Goal: Transaction & Acquisition: Purchase product/service

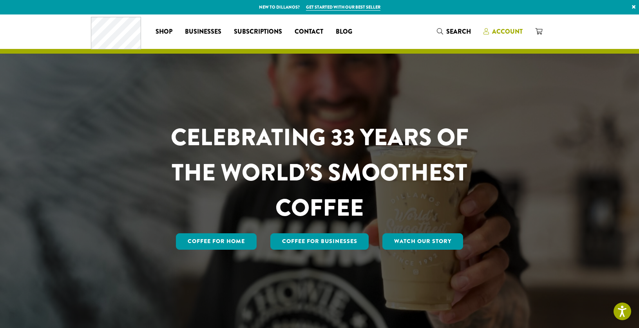
click at [507, 29] on span "Account" at bounding box center [507, 31] width 31 height 9
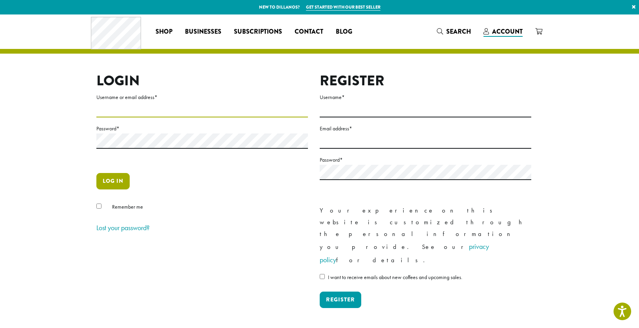
type input "**********"
click at [122, 182] on button "Log in" at bounding box center [112, 181] width 33 height 16
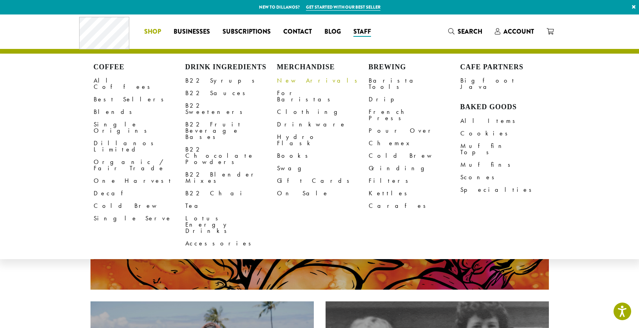
click at [300, 80] on link "New Arrivals" at bounding box center [323, 80] width 92 height 13
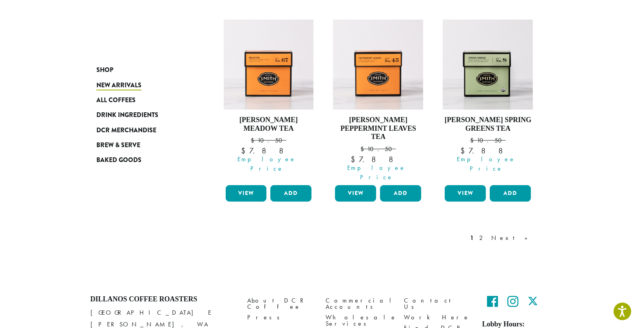
scroll to position [715, 0]
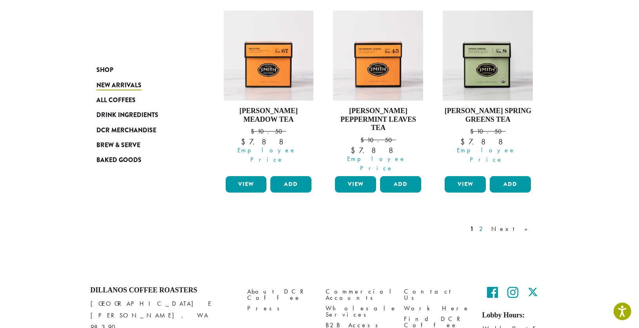
click at [487, 224] on link "2" at bounding box center [482, 228] width 10 height 9
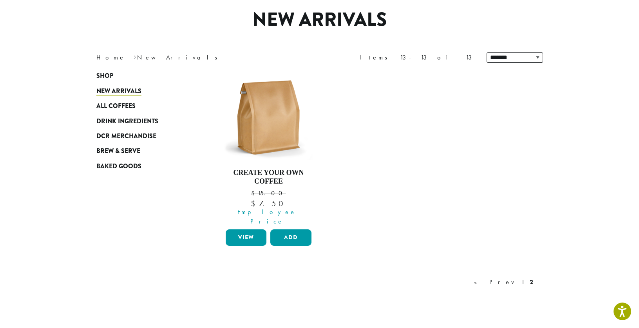
scroll to position [48, 0]
